Goal: Task Accomplishment & Management: Manage account settings

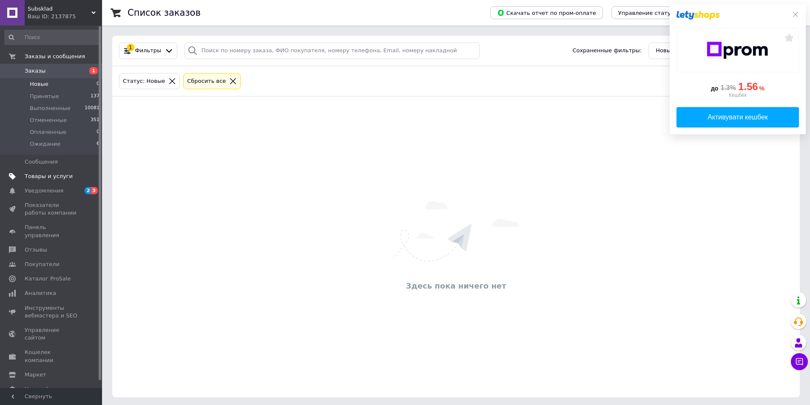
click at [46, 170] on link "Товары и услуги" at bounding box center [52, 176] width 105 height 14
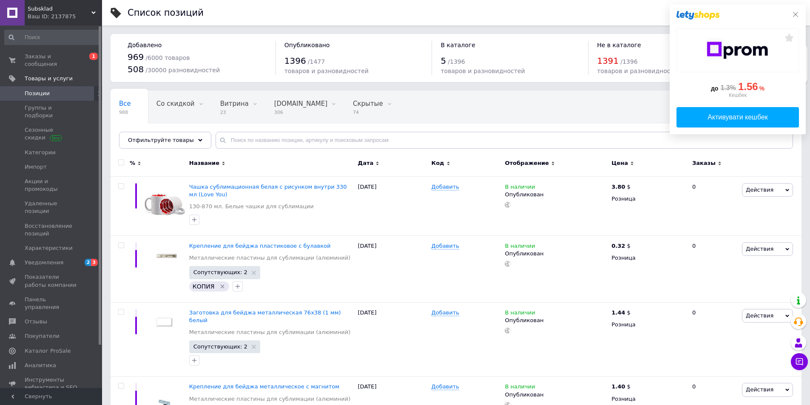
click at [798, 13] on icon at bounding box center [795, 14] width 7 height 7
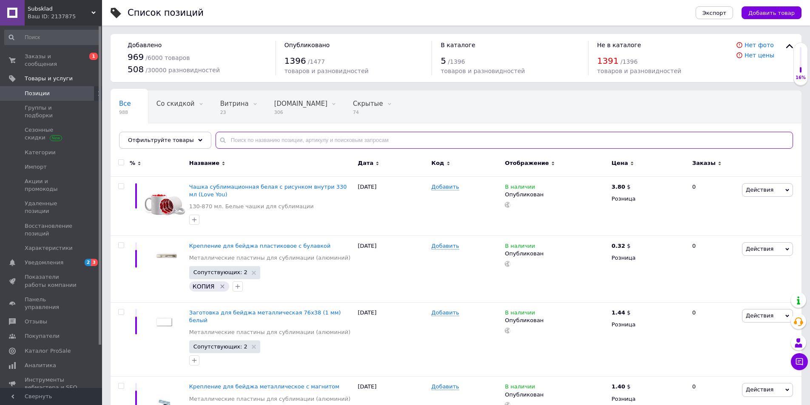
click at [271, 140] on input "text" at bounding box center [504, 140] width 577 height 17
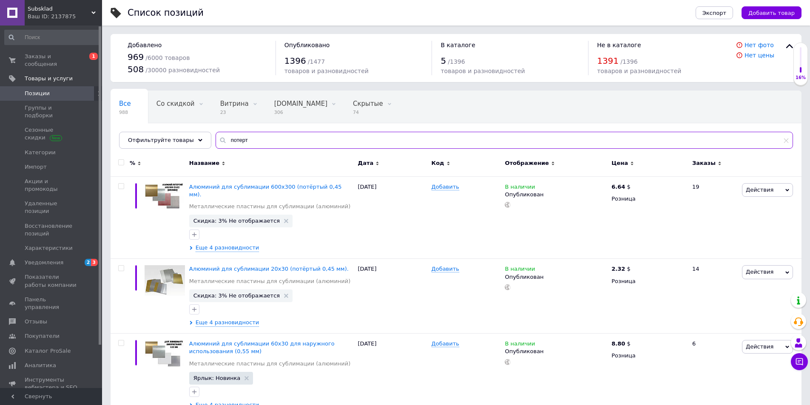
drag, startPoint x: 212, startPoint y: 133, endPoint x: 182, endPoint y: 131, distance: 30.3
click at [183, 131] on div "Все 988 Со скидкой 0 Удалить Редактировать Витрина 23 Удалить Редактировать Big…" at bounding box center [456, 120] width 691 height 58
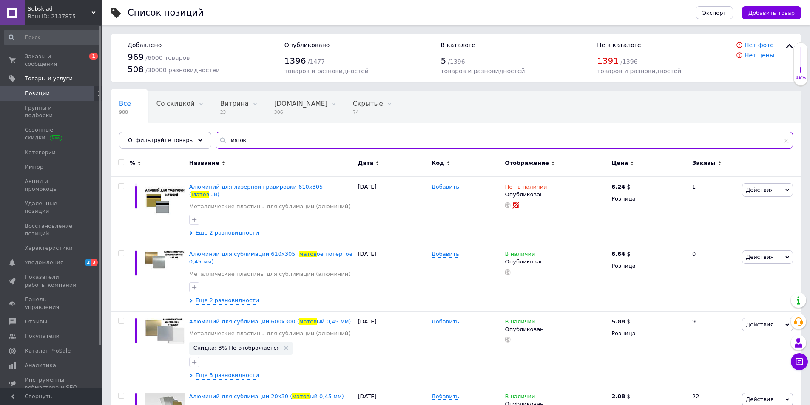
type input "матов"
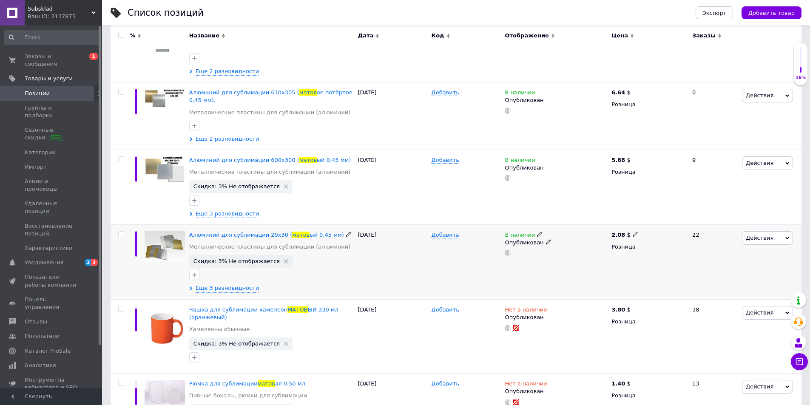
scroll to position [170, 0]
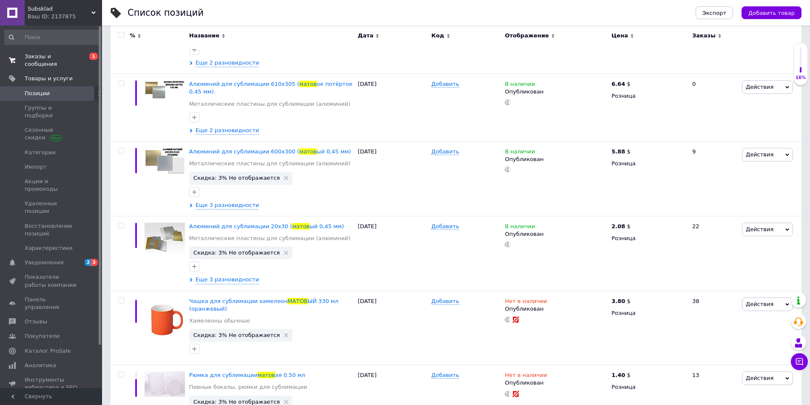
click at [62, 50] on link "Заказы и сообщения 0 1" at bounding box center [52, 60] width 105 height 22
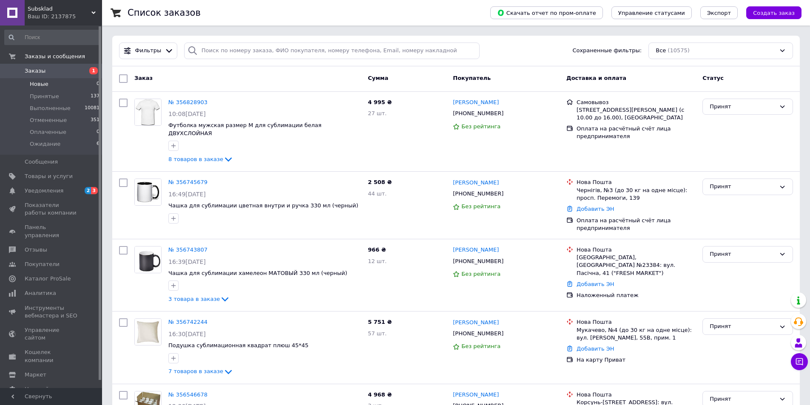
click at [52, 80] on li "Новые 0" at bounding box center [52, 84] width 105 height 12
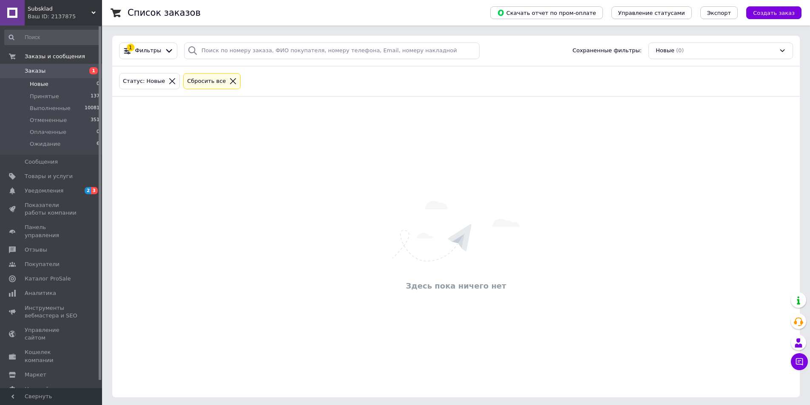
click at [311, 394] on div "Здесь пока ничего нет" at bounding box center [455, 247] width 687 height 301
